Goal: Task Accomplishment & Management: Complete application form

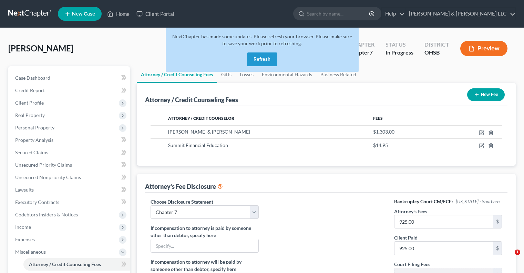
select select "0"
click at [262, 59] on button "Refresh" at bounding box center [262, 59] width 30 height 14
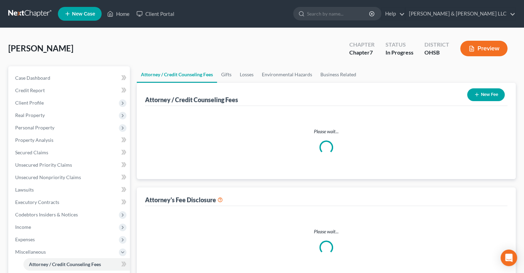
select select "0"
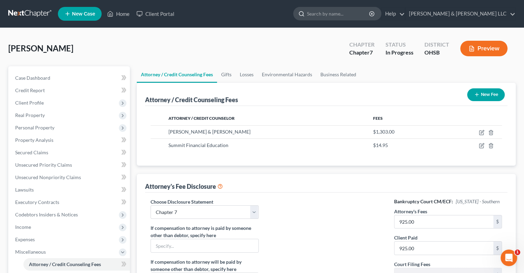
click at [357, 17] on input "search" at bounding box center [338, 13] width 63 height 13
type input "williams"
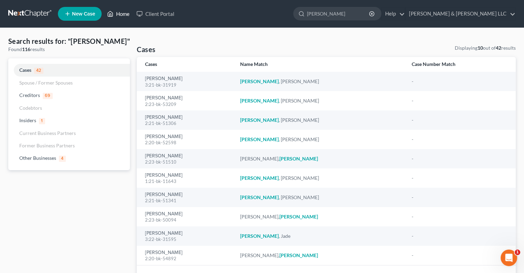
click at [122, 10] on link "Home" at bounding box center [118, 14] width 29 height 12
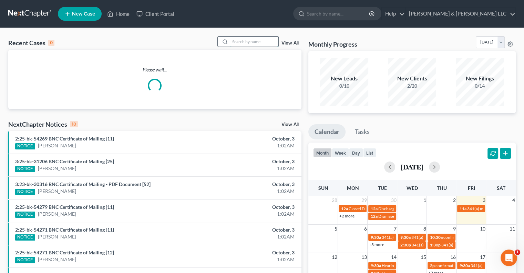
click at [258, 41] on input "search" at bounding box center [254, 42] width 48 height 10
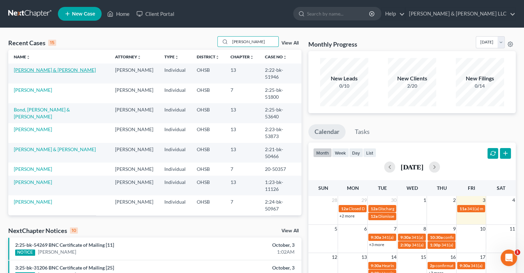
type input "williams"
click at [60, 70] on link "Williams, Jason & Rebecca" at bounding box center [55, 70] width 82 height 6
select select "3"
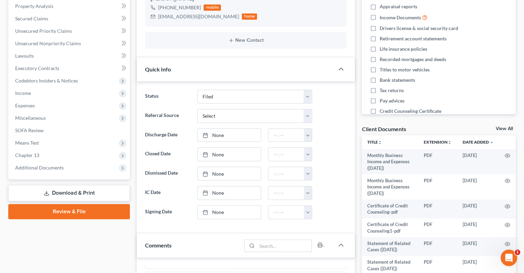
scroll to position [138, 0]
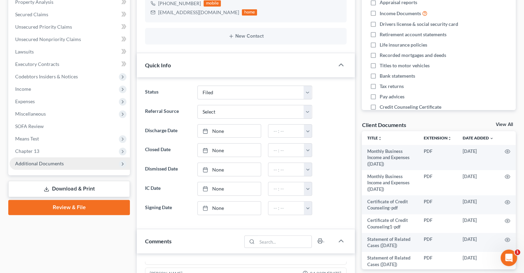
click at [40, 165] on span "Additional Documents" at bounding box center [39, 163] width 49 height 6
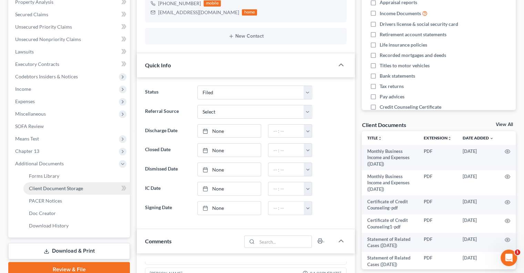
click at [46, 191] on link "Client Document Storage" at bounding box center [76, 188] width 106 height 12
select select "53"
select select "7"
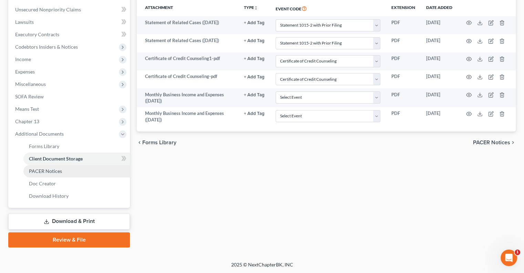
click at [40, 172] on span "PACER Notices" at bounding box center [45, 171] width 33 height 6
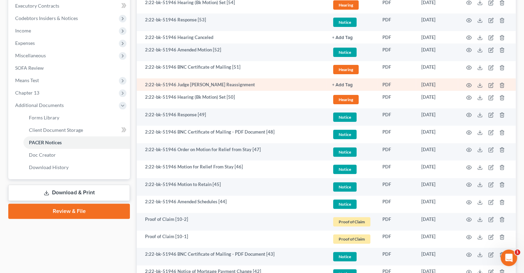
scroll to position [207, 0]
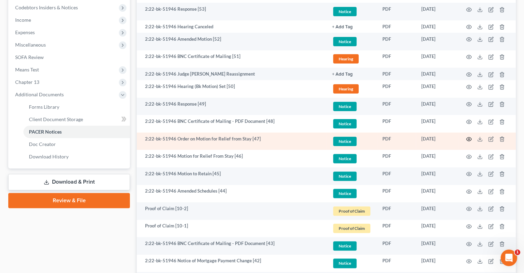
click at [469, 137] on icon "button" at bounding box center [469, 139] width 6 height 6
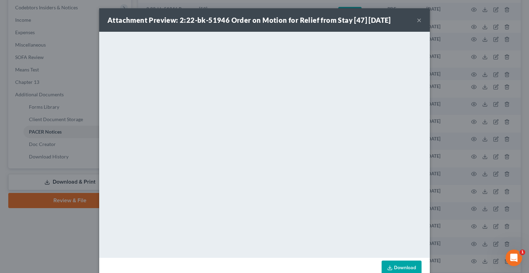
click at [420, 19] on div "Attachment Preview: 2:22-bk-51946 Order on Motion for Relief from Stay [47] 08/…" at bounding box center [264, 19] width 331 height 23
click at [419, 20] on button "×" at bounding box center [419, 20] width 5 height 8
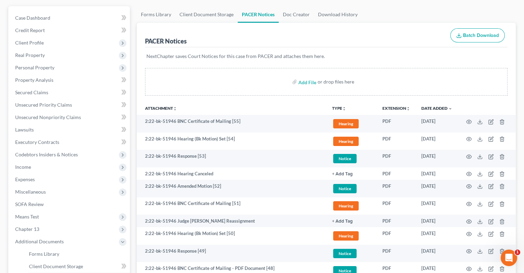
scroll to position [0, 0]
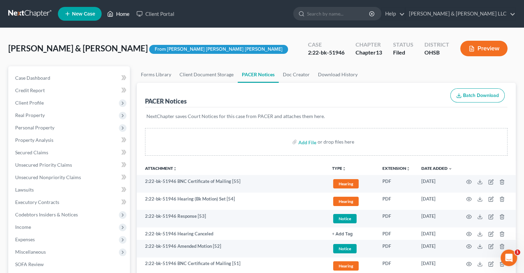
click at [125, 17] on link "Home" at bounding box center [118, 14] width 29 height 12
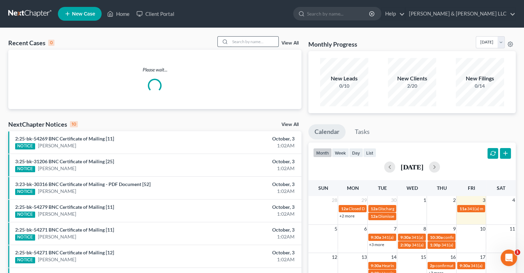
click at [259, 42] on input "search" at bounding box center [254, 42] width 48 height 10
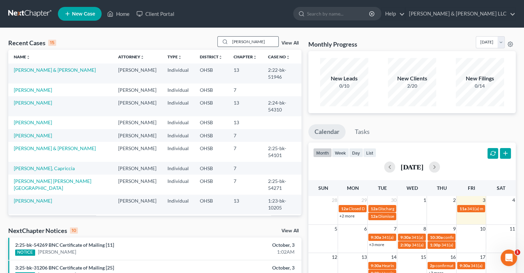
type input "peck"
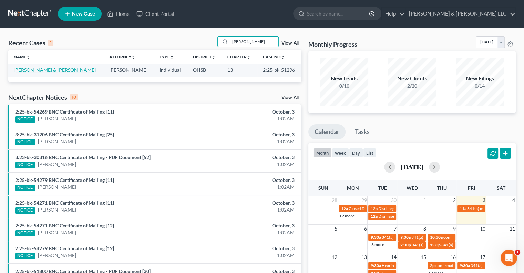
click at [44, 71] on link "Peck, Thomas & Inana" at bounding box center [55, 70] width 82 height 6
select select "3"
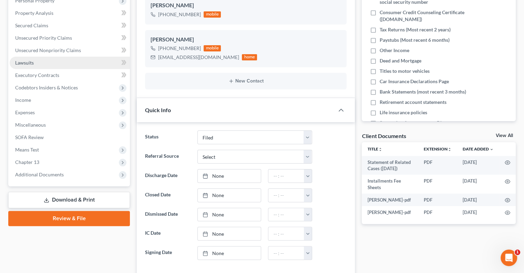
scroll to position [138, 0]
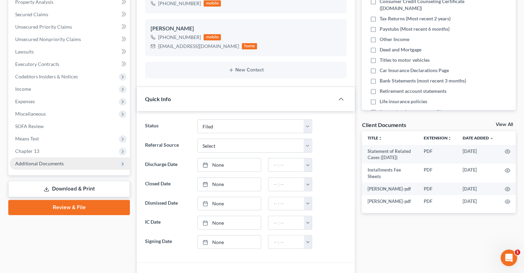
click at [54, 166] on span "Additional Documents" at bounding box center [70, 163] width 120 height 12
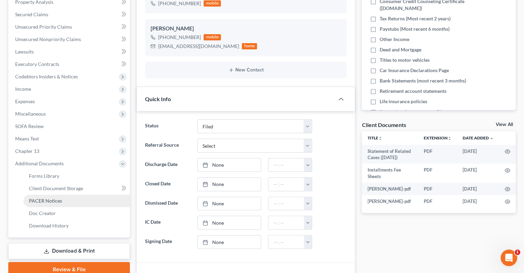
click at [55, 198] on span "PACER Notices" at bounding box center [45, 200] width 33 height 6
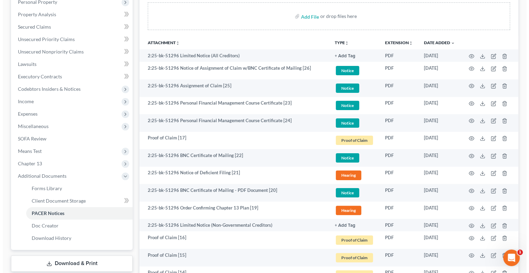
scroll to position [138, 0]
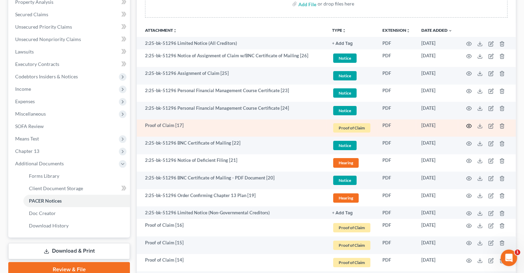
click at [469, 127] on icon "button" at bounding box center [469, 126] width 6 height 6
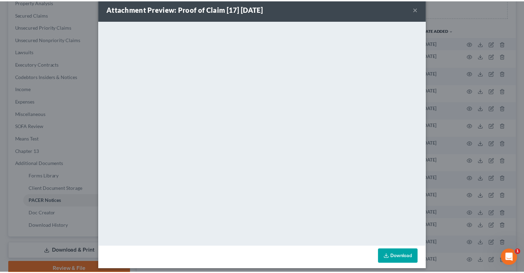
scroll to position [16, 0]
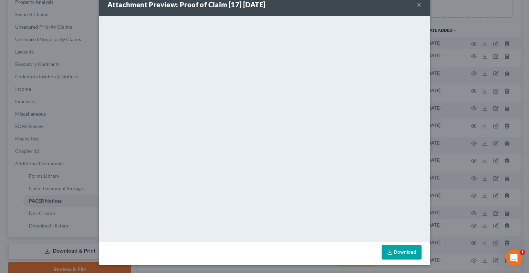
click at [417, 3] on button "×" at bounding box center [419, 4] width 5 height 8
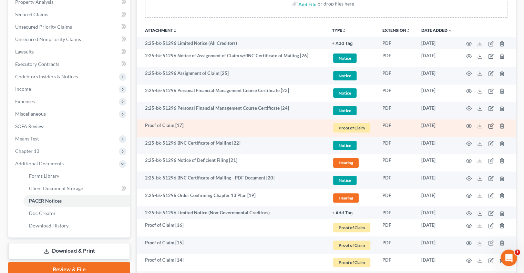
click at [491, 127] on icon "button" at bounding box center [491, 126] width 6 height 6
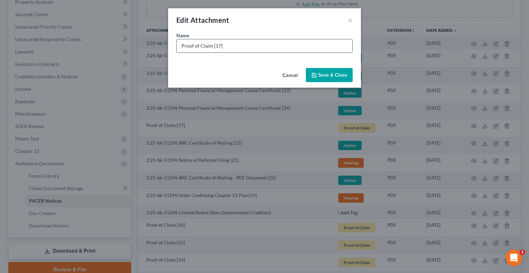
click at [302, 46] on input "Proof of Claim [17]" at bounding box center [265, 45] width 176 height 13
type input "Proof of Claim [17] DOE"
click at [312, 78] on button "Save & Close" at bounding box center [329, 75] width 47 height 14
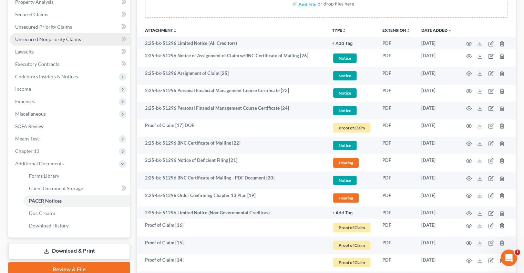
click at [42, 40] on span "Unsecured Nonpriority Claims" at bounding box center [48, 39] width 66 height 6
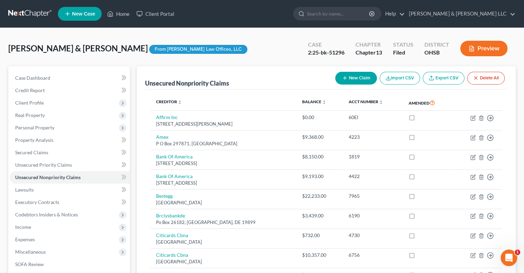
click at [486, 48] on button "Preview" at bounding box center [483, 49] width 47 height 16
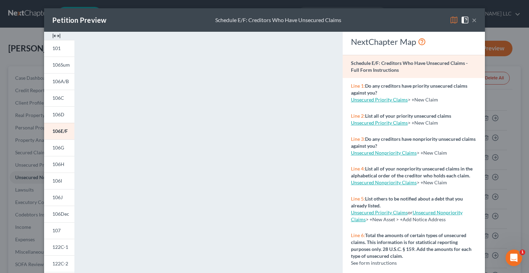
click at [472, 21] on button "×" at bounding box center [474, 20] width 5 height 8
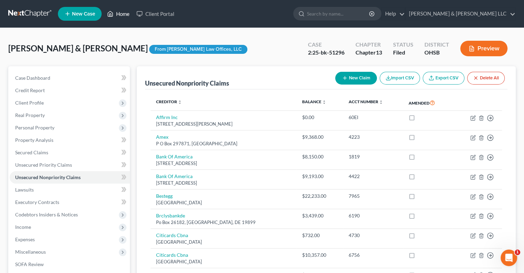
click at [127, 13] on link "Home" at bounding box center [118, 14] width 29 height 12
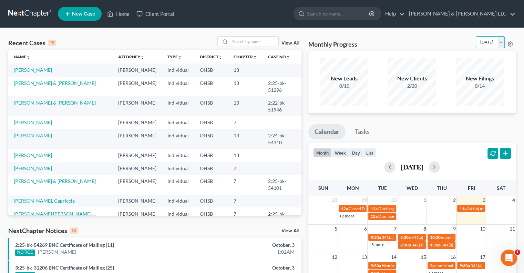
click at [502, 43] on select "October 2025 September 2025 August 2025 July 2025 June 2025 May 2025 April 2025…" at bounding box center [490, 42] width 29 height 12
click at [476, 36] on select "October 2025 September 2025 August 2025 July 2025 June 2025 May 2025 April 2025…" at bounding box center [490, 42] width 29 height 12
click at [501, 38] on select "October 2025 September 2025 August 2025 July 2025 June 2025 May 2025 April 2025…" at bounding box center [490, 42] width 29 height 12
click at [476, 36] on select "October 2025 September 2025 August 2025 July 2025 June 2025 May 2025 April 2025…" at bounding box center [490, 42] width 29 height 12
click at [500, 40] on select "October 2025 September 2025 August 2025 July 2025 June 2025 May 2025 April 2025…" at bounding box center [490, 42] width 29 height 12
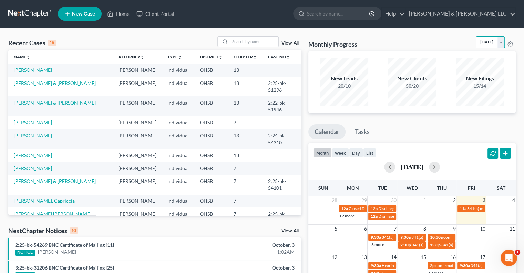
click at [476, 36] on select "October 2025 September 2025 August 2025 July 2025 June 2025 May 2025 April 2025…" at bounding box center [490, 42] width 29 height 12
click at [502, 46] on select "October 2025 September 2025 August 2025 July 2025 June 2025 May 2025 April 2025…" at bounding box center [490, 42] width 29 height 12
click at [476, 36] on select "October 2025 September 2025 August 2025 July 2025 June 2025 May 2025 April 2025…" at bounding box center [490, 42] width 29 height 12
click at [501, 41] on select "October 2025 September 2025 August 2025 July 2025 June 2025 May 2025 April 2025…" at bounding box center [490, 42] width 29 height 12
click at [476, 36] on select "October 2025 September 2025 August 2025 July 2025 June 2025 May 2025 April 2025…" at bounding box center [490, 42] width 29 height 12
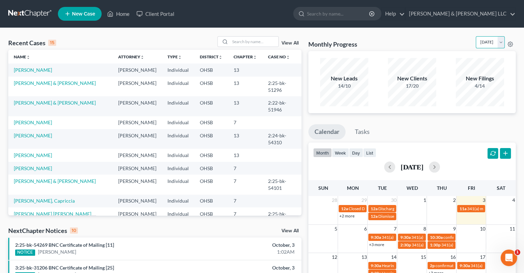
click at [502, 41] on select "October 2025 September 2025 August 2025 July 2025 June 2025 May 2025 April 2025…" at bounding box center [490, 42] width 29 height 12
click at [476, 36] on select "October 2025 September 2025 August 2025 July 2025 June 2025 May 2025 April 2025…" at bounding box center [490, 42] width 29 height 12
click at [500, 40] on select "October 2025 September 2025 August 2025 July 2025 June 2025 May 2025 April 2025…" at bounding box center [490, 42] width 29 height 12
click at [476, 36] on select "October 2025 September 2025 August 2025 July 2025 June 2025 May 2025 April 2025…" at bounding box center [490, 42] width 29 height 12
click at [500, 44] on select "October 2025 September 2025 August 2025 July 2025 June 2025 May 2025 April 2025…" at bounding box center [490, 42] width 29 height 12
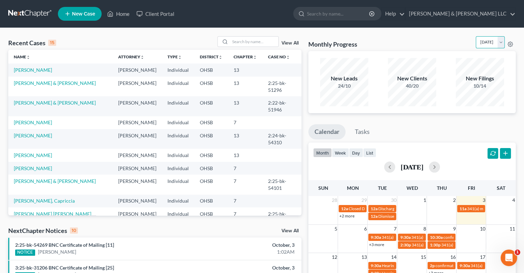
click at [476, 36] on select "October 2025 September 2025 August 2025 July 2025 June 2025 May 2025 April 2025…" at bounding box center [490, 42] width 29 height 12
click at [501, 44] on select "October 2025 September 2025 August 2025 July 2025 June 2025 May 2025 April 2025…" at bounding box center [490, 42] width 29 height 12
select select "1"
click at [476, 36] on select "October 2025 September 2025 August 2025 July 2025 June 2025 May 2025 April 2025…" at bounding box center [490, 42] width 29 height 12
click at [473, 15] on link "[PERSON_NAME] & [PERSON_NAME] LLC" at bounding box center [461, 14] width 110 height 12
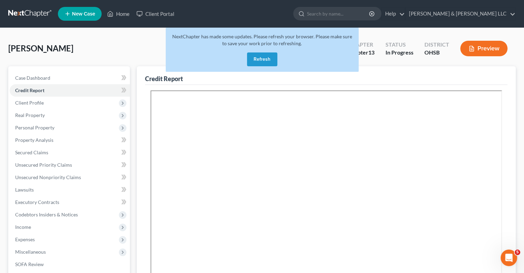
click at [261, 55] on button "Refresh" at bounding box center [262, 59] width 30 height 14
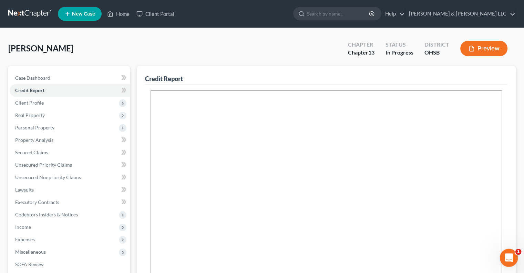
click at [510, 259] on icon "Open Intercom Messenger" at bounding box center [507, 256] width 11 height 11
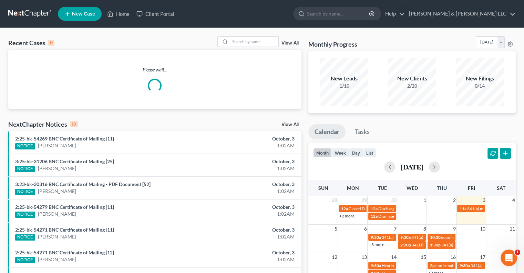
click at [34, 12] on link at bounding box center [30, 14] width 44 height 12
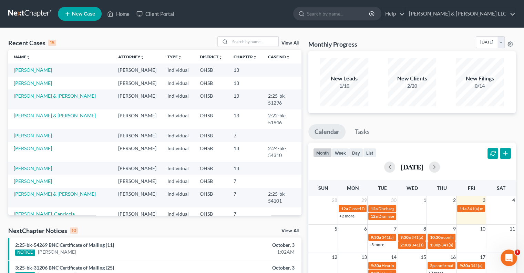
click at [36, 14] on link at bounding box center [30, 14] width 44 height 12
click at [34, 86] on link "[PERSON_NAME]" at bounding box center [33, 83] width 38 height 6
select select "6"
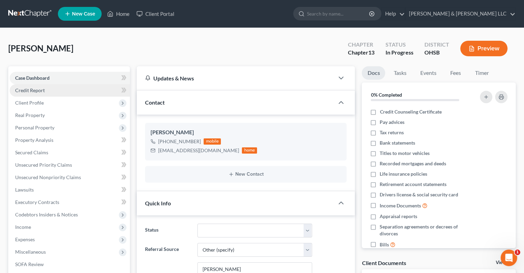
click at [34, 92] on span "Credit Report" at bounding box center [30, 90] width 30 height 6
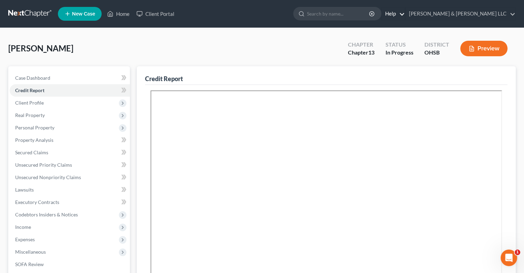
click at [405, 13] on link "Help" at bounding box center [393, 14] width 23 height 12
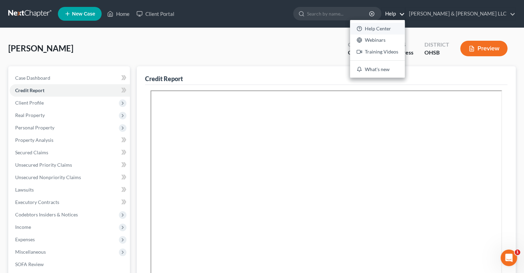
click at [405, 27] on link "Help Center" at bounding box center [377, 29] width 55 height 12
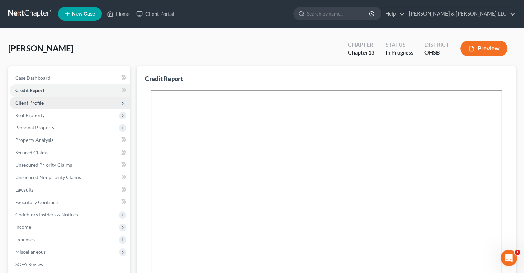
click at [53, 105] on span "Client Profile" at bounding box center [70, 102] width 120 height 12
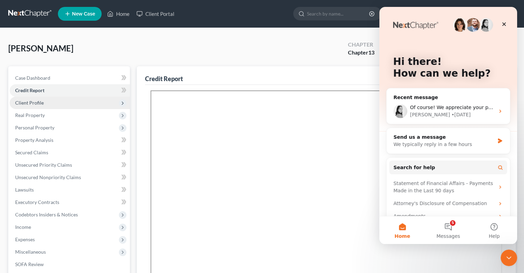
click at [35, 103] on span "Client Profile" at bounding box center [29, 103] width 29 height 6
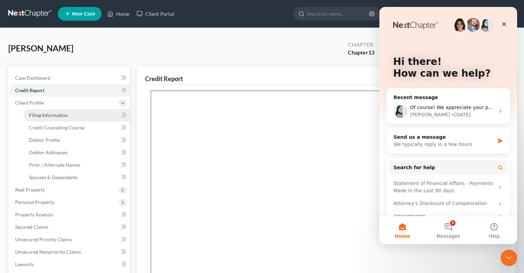
click at [52, 118] on link "Filing Information" at bounding box center [76, 115] width 106 height 12
select select "1"
select select "0"
select select "3"
select select "36"
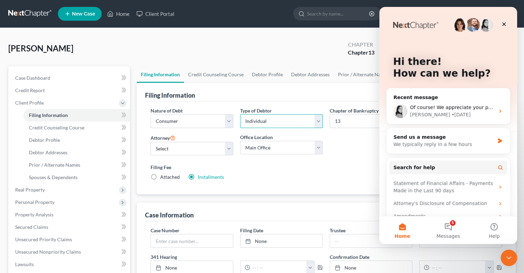
click at [289, 122] on select "Select Individual Joint" at bounding box center [281, 121] width 83 height 14
select select "1"
click at [240, 114] on select "Select Individual Joint" at bounding box center [281, 121] width 83 height 14
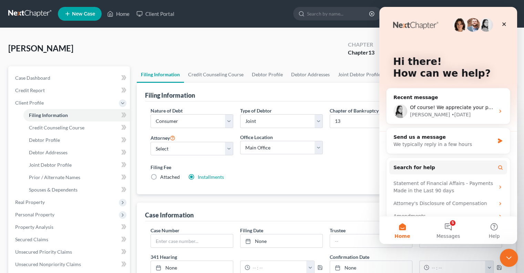
click at [504, 258] on icon "Close Intercom Messenger" at bounding box center [508, 256] width 8 height 8
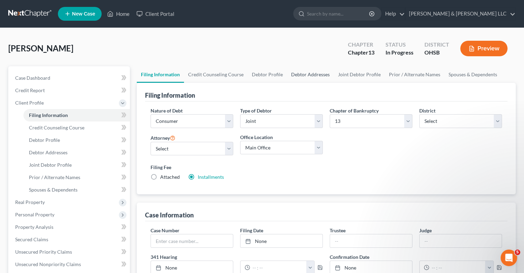
click at [312, 75] on link "Debtor Addresses" at bounding box center [310, 74] width 47 height 17
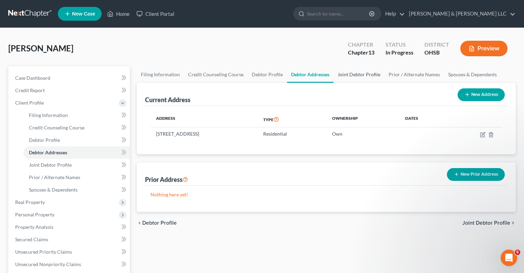
click at [353, 76] on link "Joint Debtor Profile" at bounding box center [359, 74] width 51 height 17
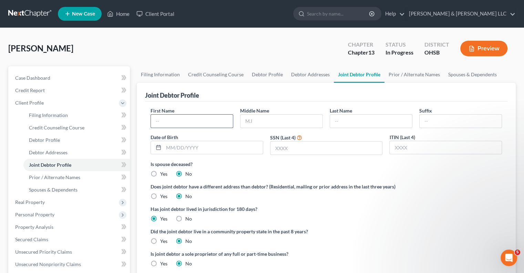
click at [224, 116] on input "text" at bounding box center [192, 120] width 82 height 13
type input "Stephanie"
click at [260, 120] on input "text" at bounding box center [282, 120] width 82 height 13
type input "R"
type input "Cantrell"
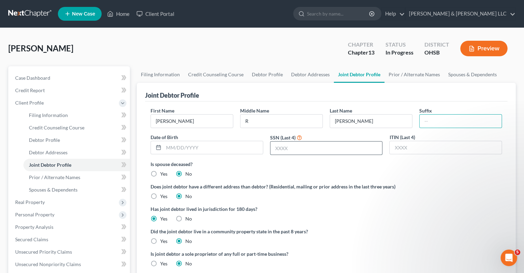
click at [278, 149] on input "text" at bounding box center [326, 147] width 112 height 13
type input "7821"
click at [405, 146] on input "text" at bounding box center [446, 147] width 112 height 13
click at [223, 151] on input "text" at bounding box center [213, 147] width 99 height 13
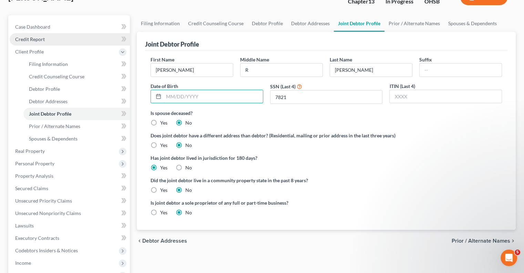
scroll to position [34, 0]
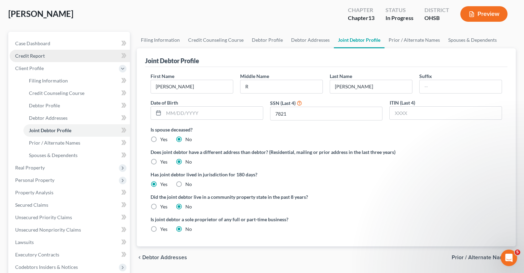
click at [52, 58] on link "Credit Report" at bounding box center [70, 56] width 120 height 12
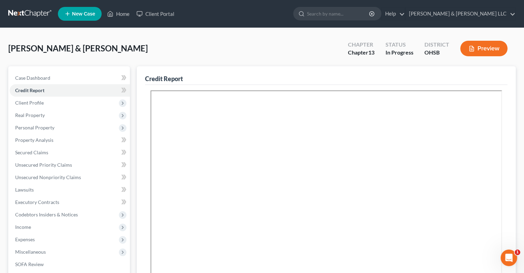
scroll to position [34, 0]
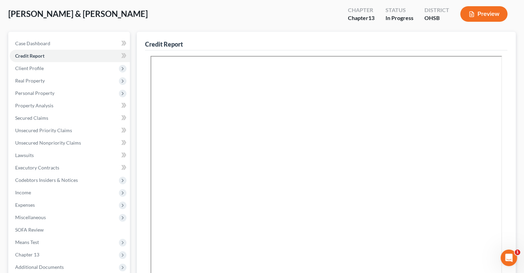
click at [522, 120] on div "[PERSON_NAME] & [PERSON_NAME] Upgraded Chapter Chapter 13 Status In [GEOGRAPHIC…" at bounding box center [262, 199] width 524 height 412
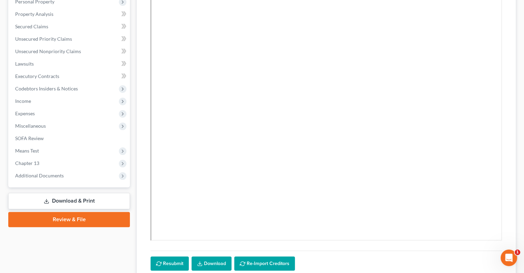
scroll to position [172, 0]
